Goal: Information Seeking & Learning: Check status

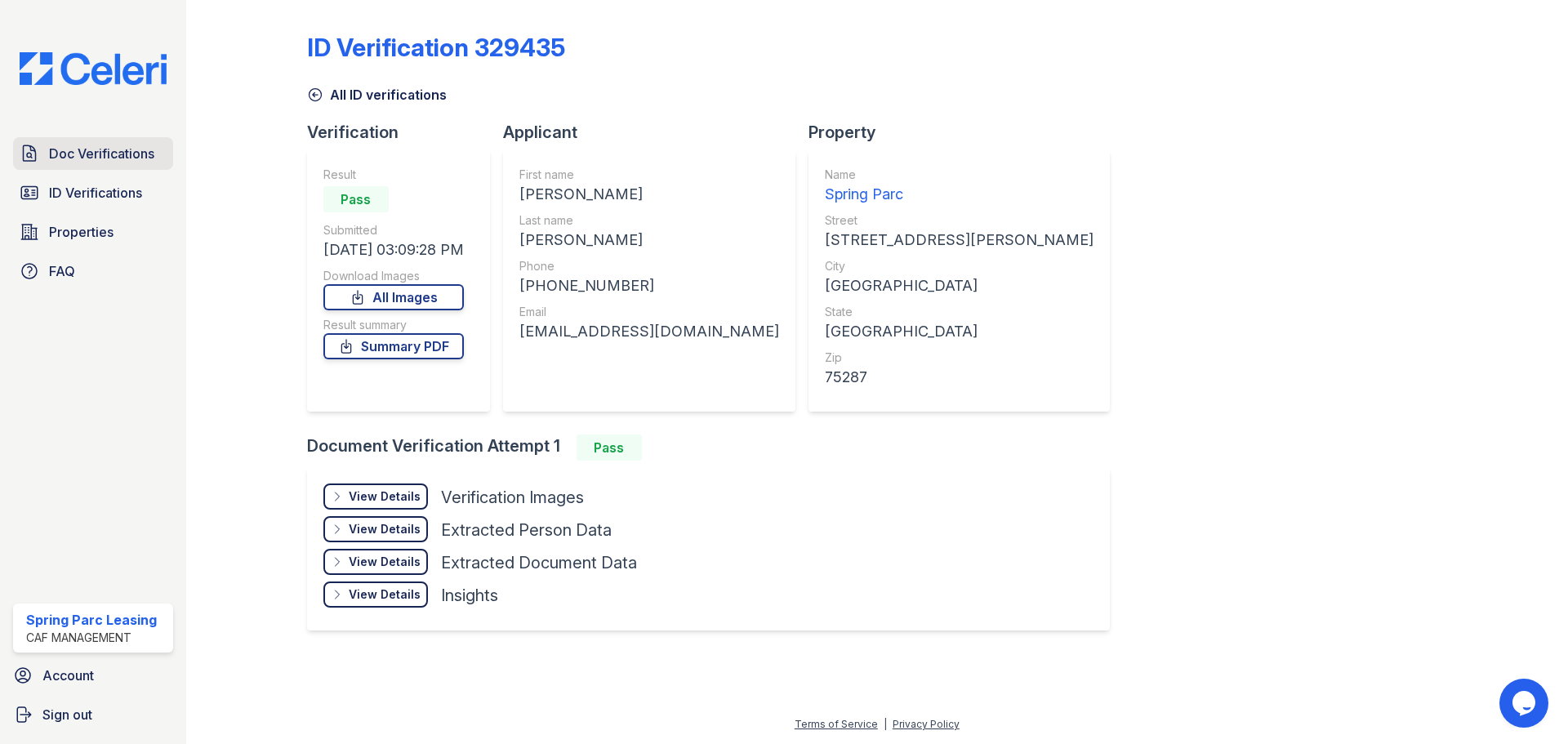
click at [98, 142] on link "Doc Verifications" at bounding box center [93, 154] width 160 height 32
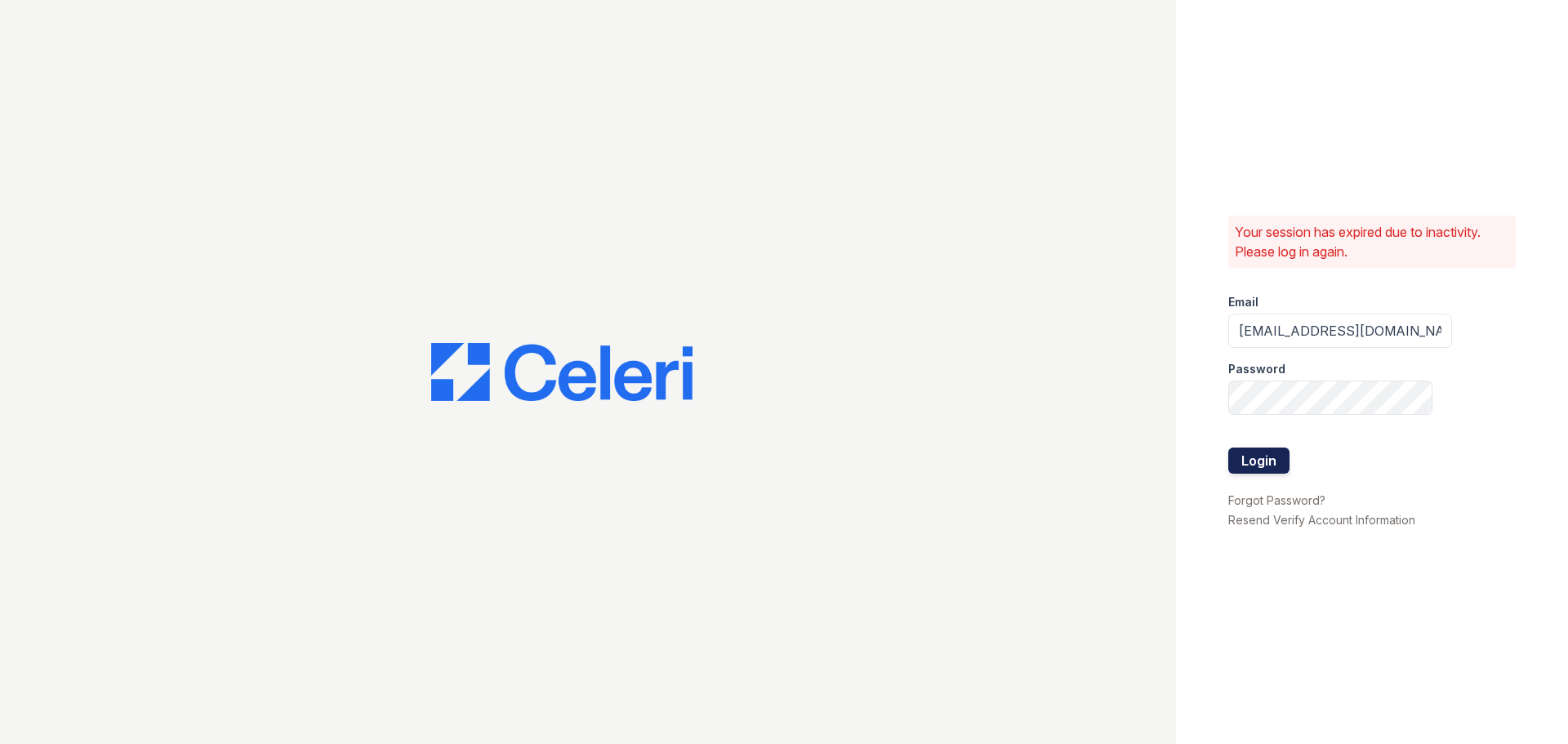
click at [1270, 455] on button "Login" at bounding box center [1259, 460] width 61 height 26
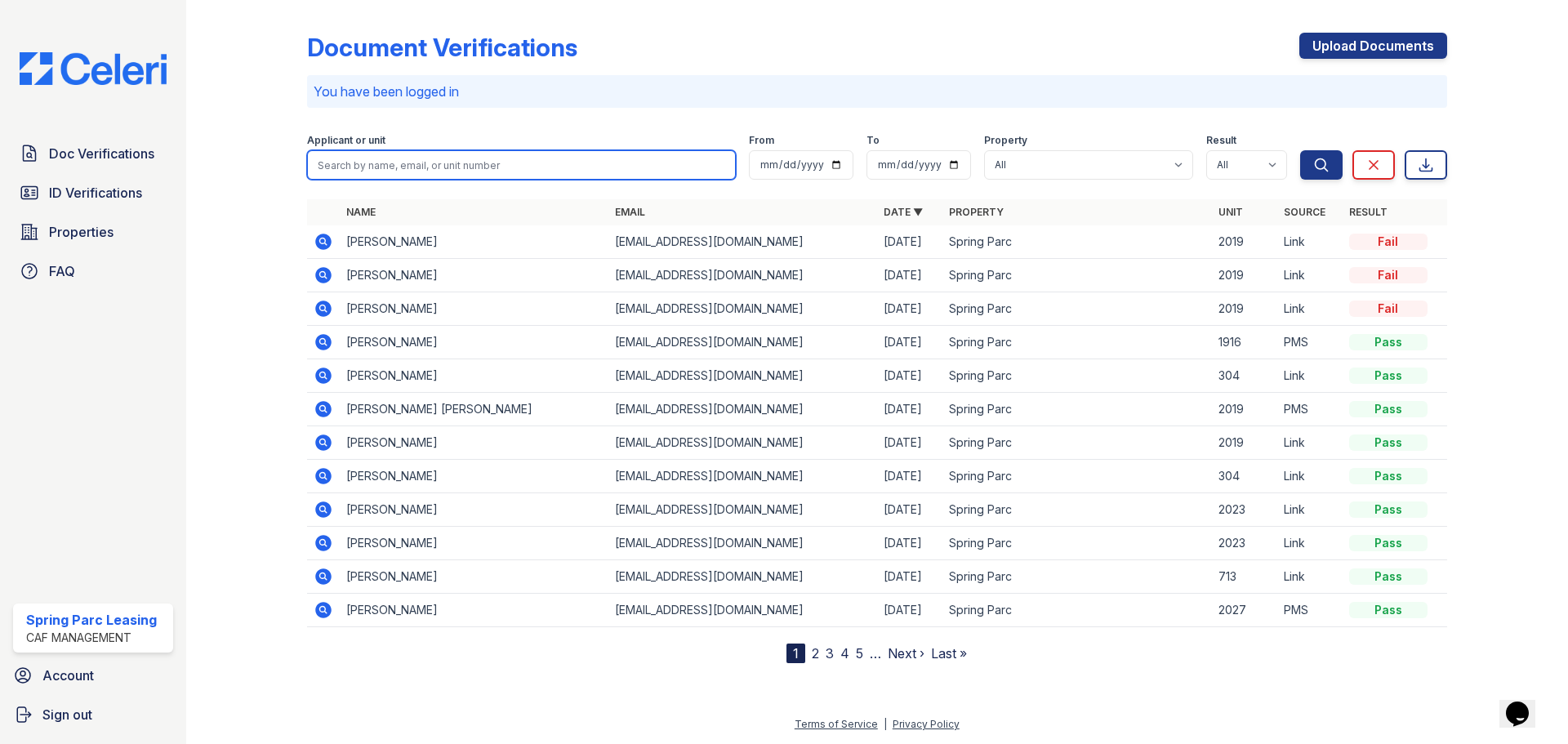
click at [634, 166] on input "search" at bounding box center [522, 165] width 429 height 30
type input "[PERSON_NAME]"
click at [1300, 150] on button "Search" at bounding box center [1322, 165] width 42 height 30
